Goal: Information Seeking & Learning: Find specific fact

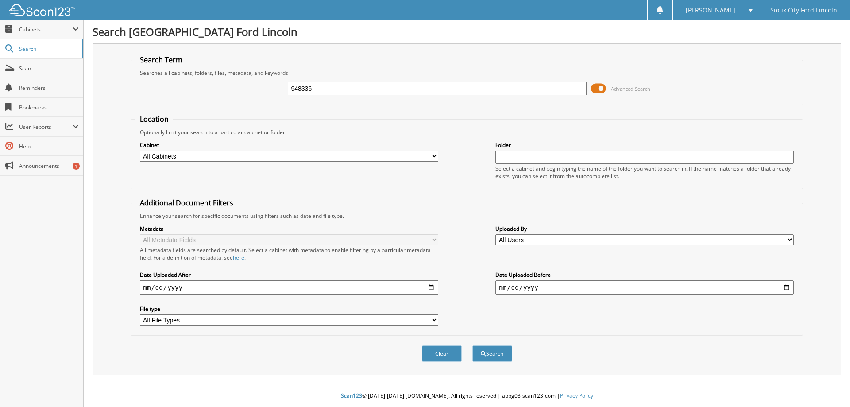
type input "948336"
click at [472, 345] on button "Search" at bounding box center [492, 353] width 40 height 16
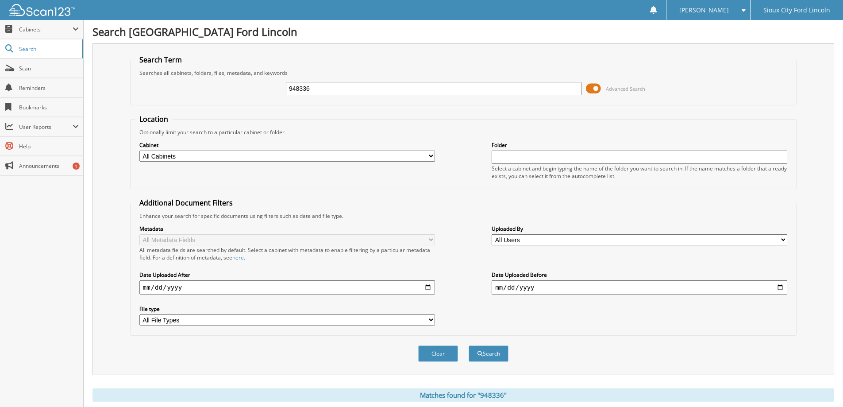
click at [594, 88] on span at bounding box center [593, 88] width 15 height 13
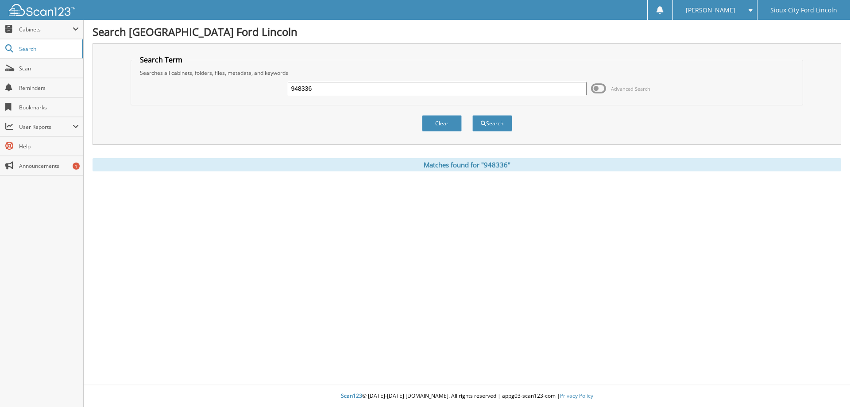
click at [351, 92] on input "948336" at bounding box center [437, 88] width 298 height 13
drag, startPoint x: 365, startPoint y: 83, endPoint x: 343, endPoint y: 88, distance: 22.2
click at [343, 88] on input "948336" at bounding box center [437, 88] width 298 height 13
drag, startPoint x: 356, startPoint y: 88, endPoint x: 346, endPoint y: 86, distance: 10.3
click at [346, 86] on input "948336" at bounding box center [437, 88] width 298 height 13
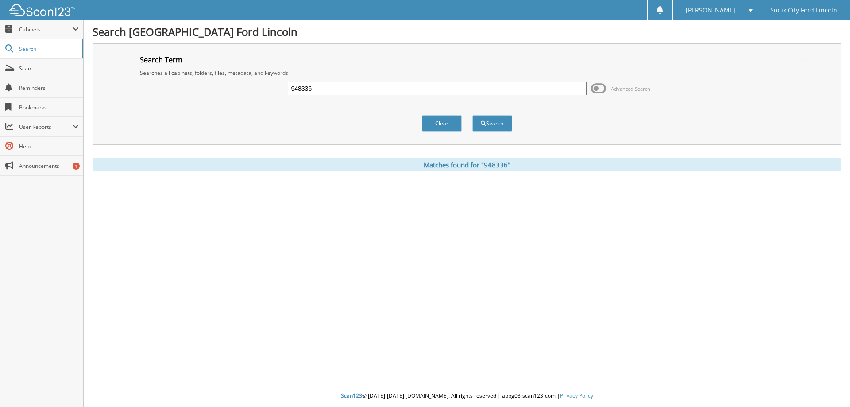
click at [345, 86] on input "948336" at bounding box center [437, 88] width 298 height 13
